Goal: Information Seeking & Learning: Learn about a topic

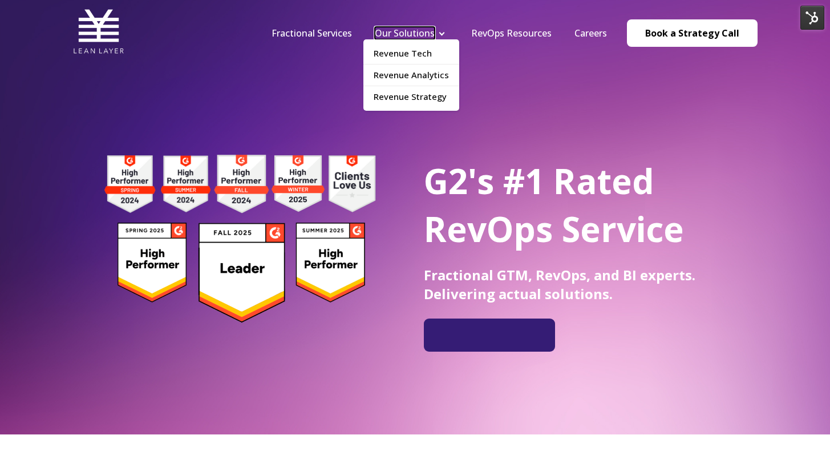
click at [391, 37] on link "Our Solutions" at bounding box center [405, 33] width 60 height 13
click at [438, 32] on li "Our Solutions Revenue Tech Revenue Analytics Revenue Strategy" at bounding box center [411, 33] width 96 height 13
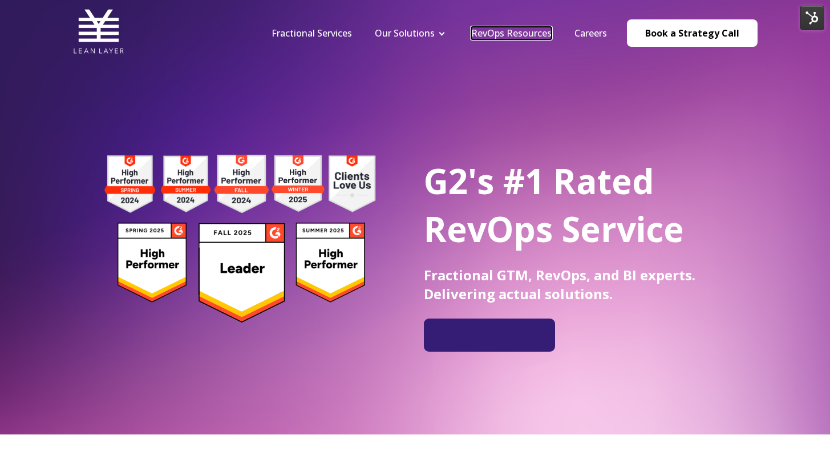
click at [484, 31] on link "RevOps Resources" at bounding box center [511, 33] width 80 height 13
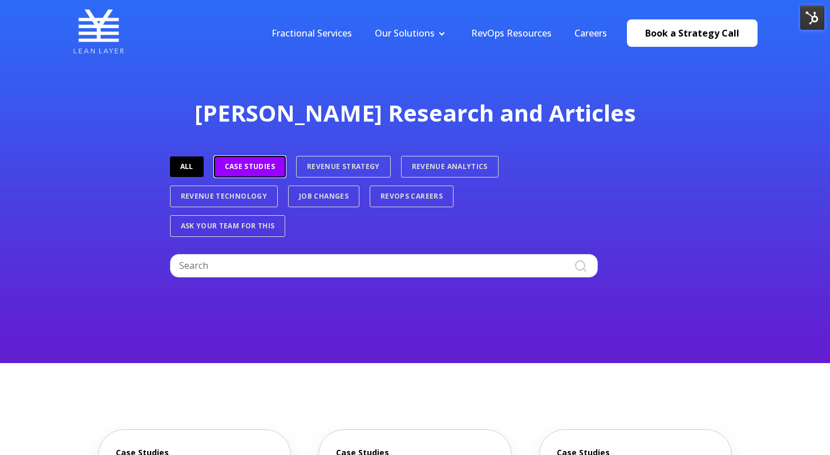
click at [246, 174] on link "Case Studies" at bounding box center [250, 167] width 72 height 22
click at [284, 261] on input "Search" at bounding box center [384, 265] width 428 height 23
type input "salesforce"
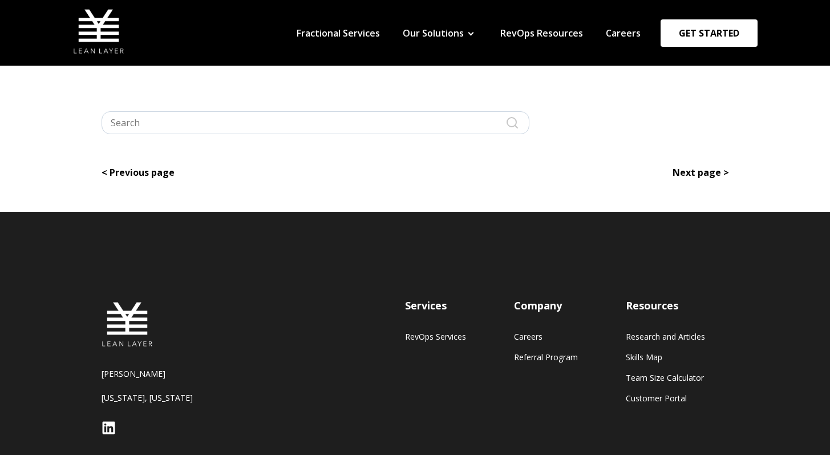
type input "salesforce"
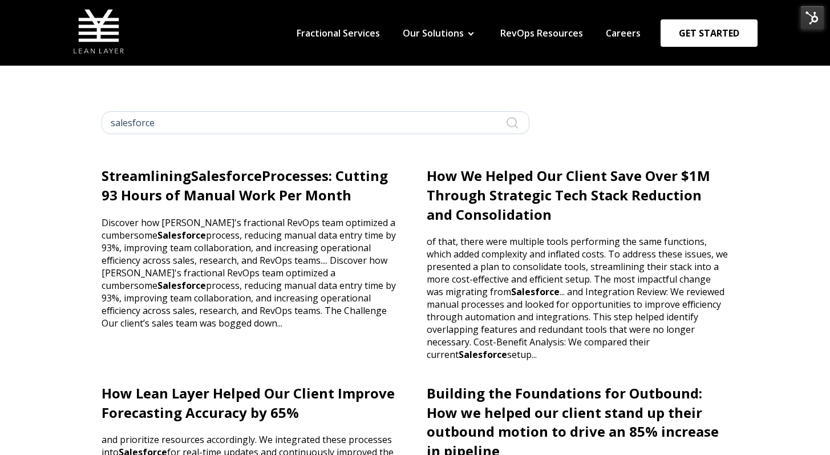
scroll to position [17, 0]
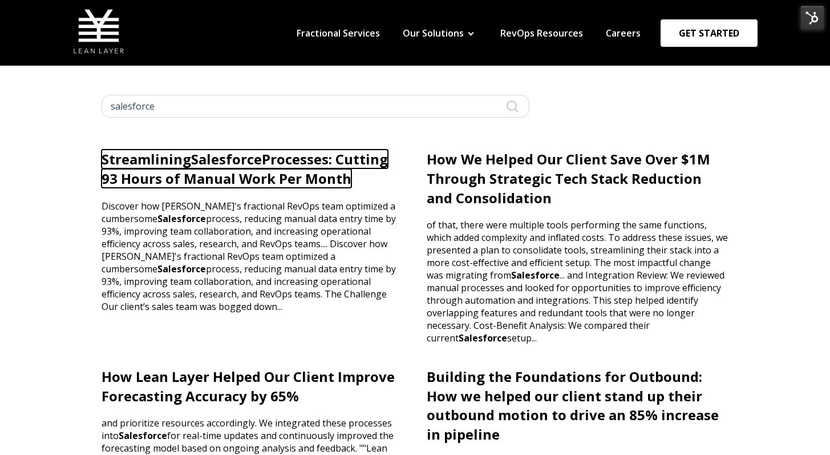
click at [229, 173] on link "Streamlining Salesforce Processes: Cutting 93 Hours of Manual Work Per Month" at bounding box center [245, 168] width 286 height 38
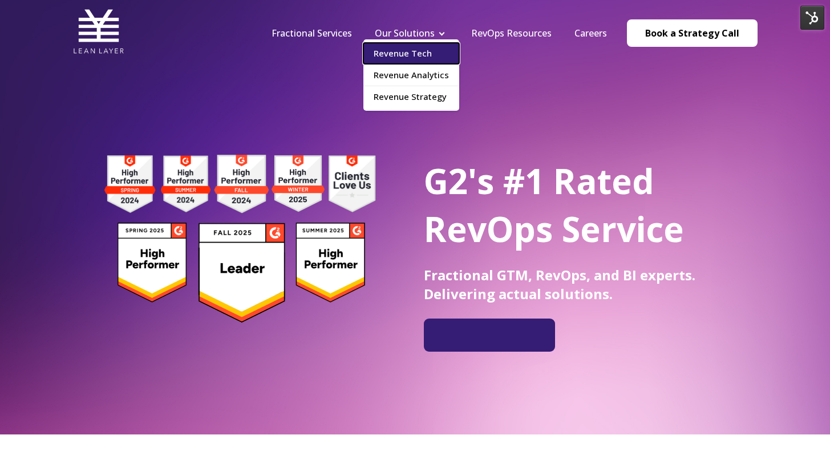
click at [419, 50] on link "Revenue Tech" at bounding box center [411, 53] width 96 height 21
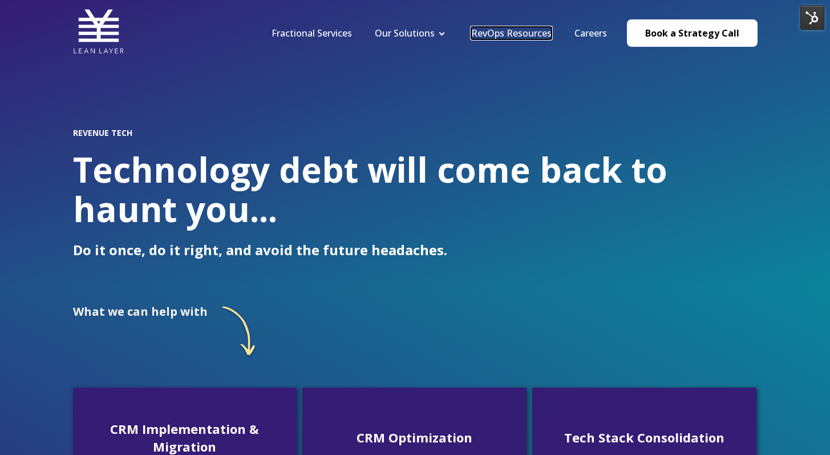
click at [529, 33] on link "RevOps Resources" at bounding box center [511, 33] width 80 height 13
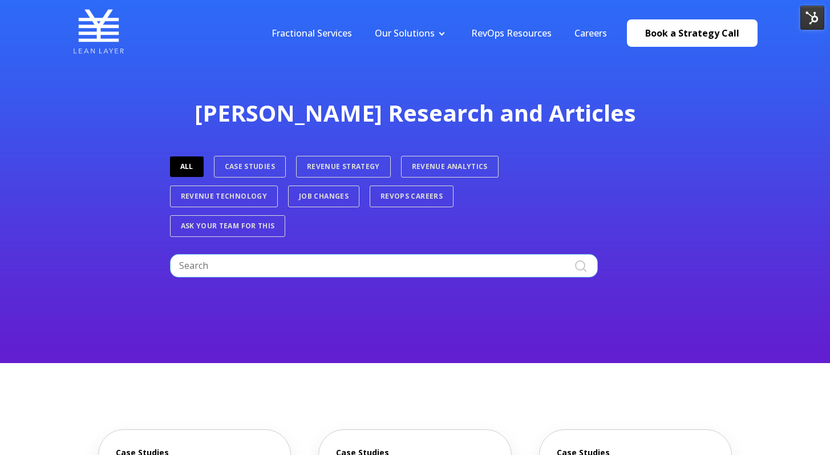
click at [283, 261] on input "Search" at bounding box center [384, 265] width 428 height 23
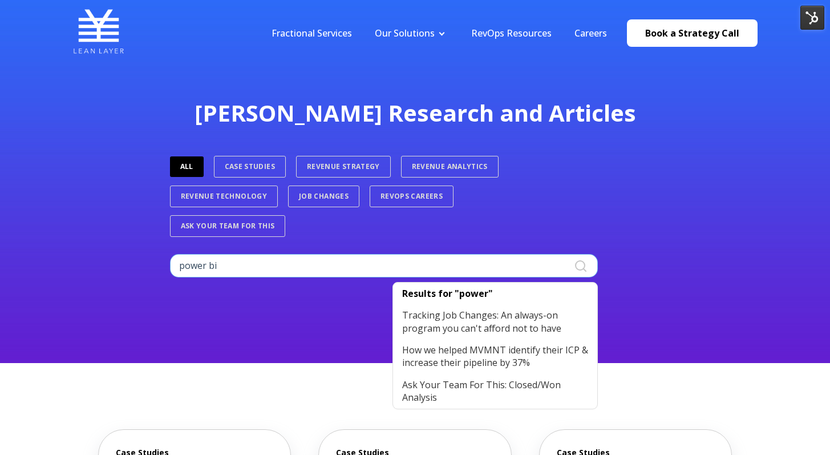
type input "power bi"
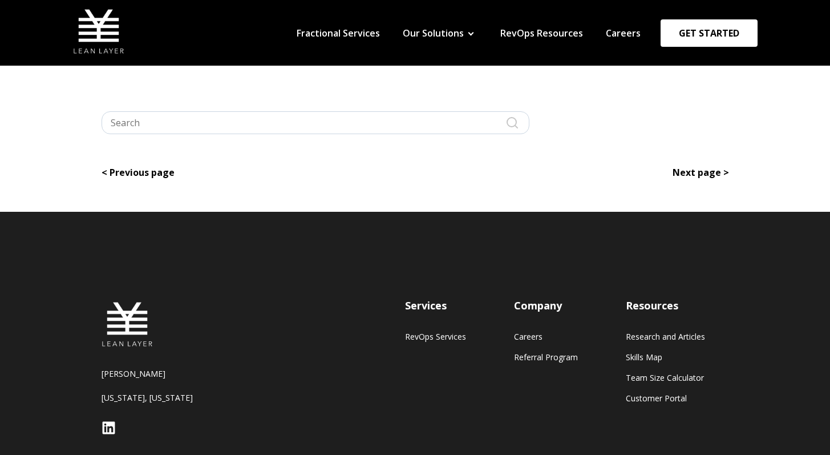
type input "power bi"
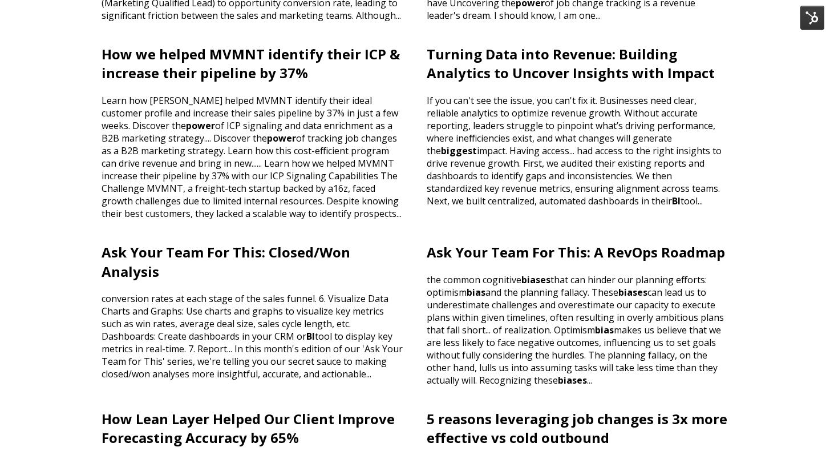
scroll to position [417, 0]
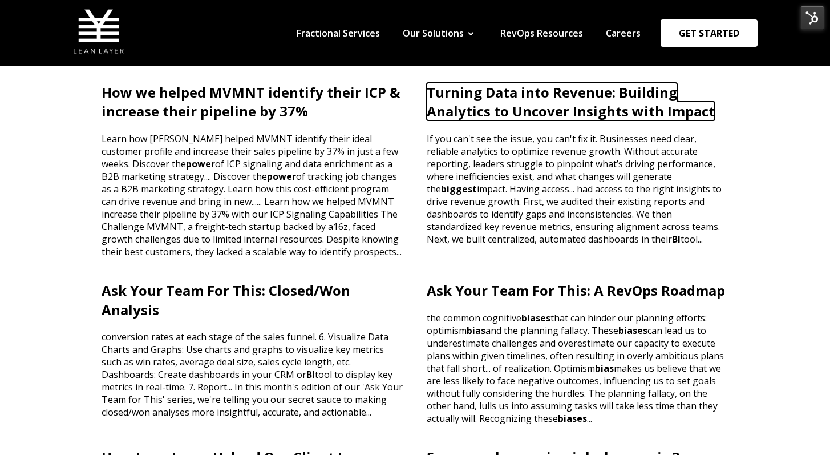
click at [511, 103] on link "Turning Data into Revenue: Building Analytics to Uncover Insights with Impact" at bounding box center [571, 102] width 288 height 38
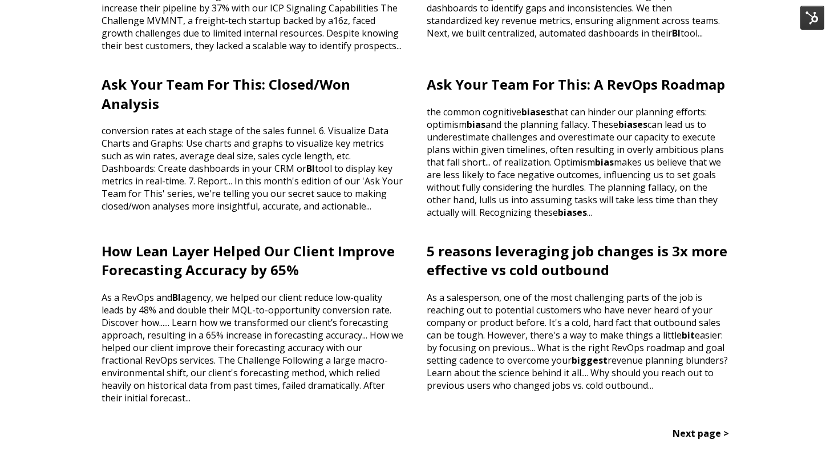
scroll to position [622, 0]
click at [704, 427] on link "Next page >" at bounding box center [701, 433] width 56 height 13
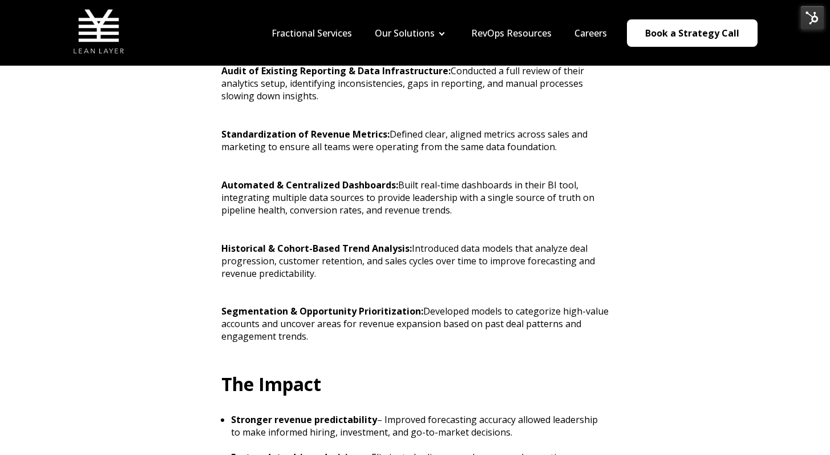
scroll to position [927, 0]
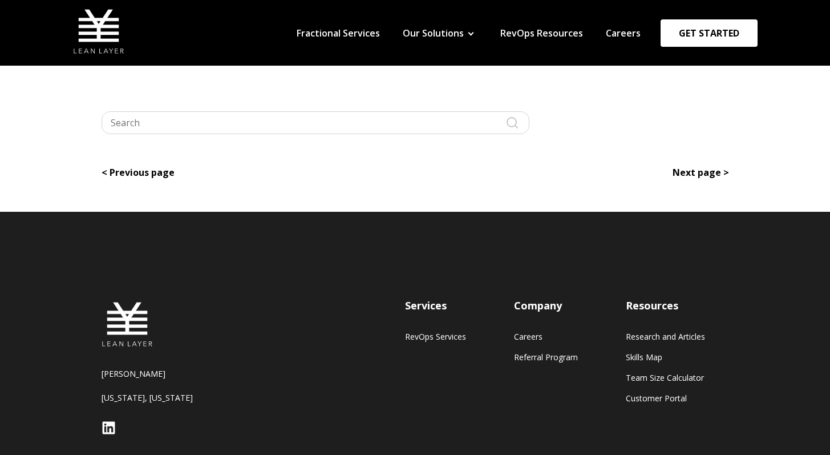
type input "power bi"
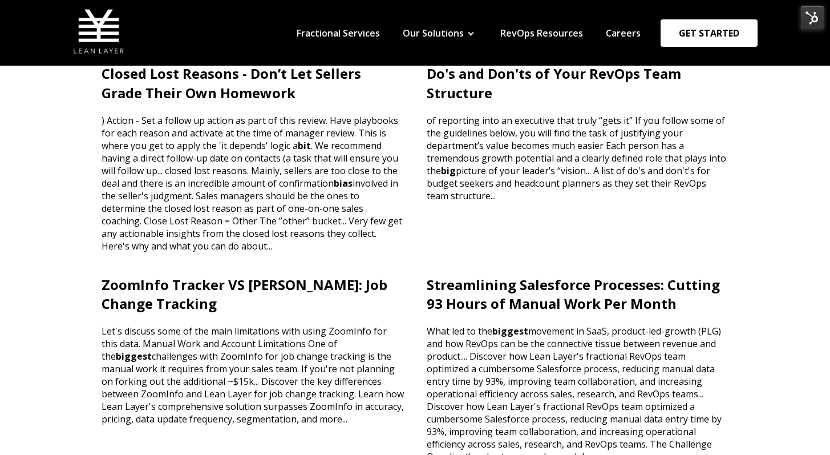
scroll to position [90, 0]
